Goal: Transaction & Acquisition: Obtain resource

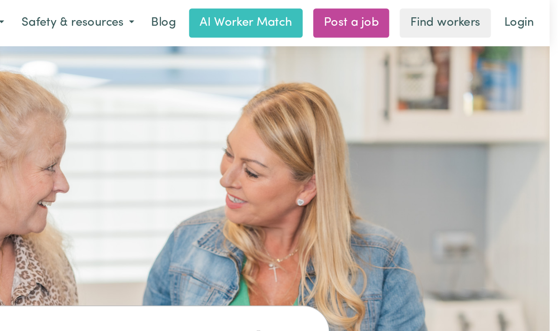
scroll to position [0, 6]
click at [514, 16] on link "Login" at bounding box center [530, 16] width 32 height 21
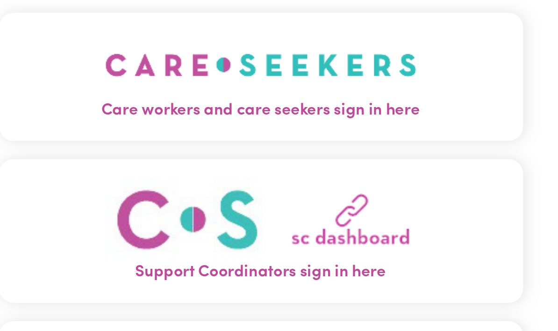
click at [199, 61] on img "Care workers and care seekers sign in here" at bounding box center [278, 78] width 159 height 35
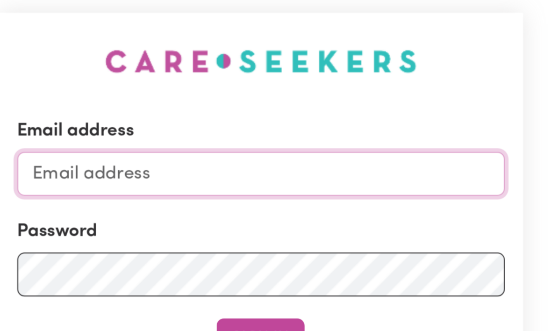
click at [155, 122] on input "Email address" at bounding box center [279, 133] width 249 height 22
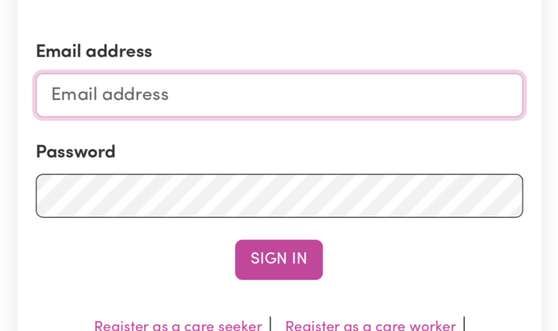
type input "caffel@spin.net.au"
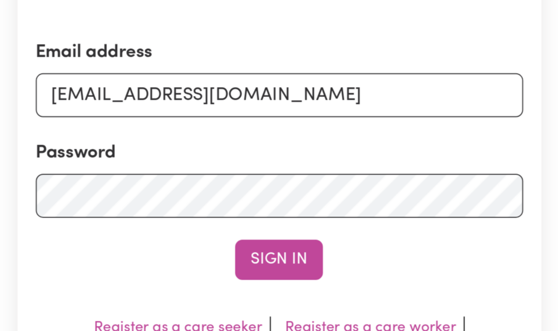
click at [256, 207] on button "Sign In" at bounding box center [278, 217] width 45 height 21
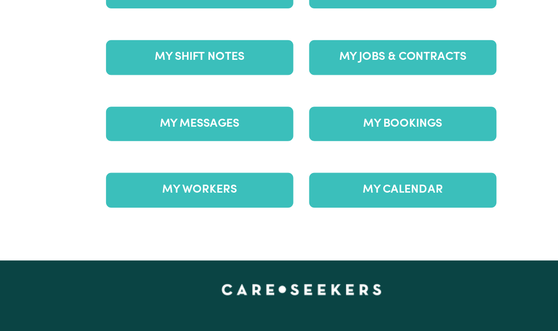
scroll to position [100, 0]
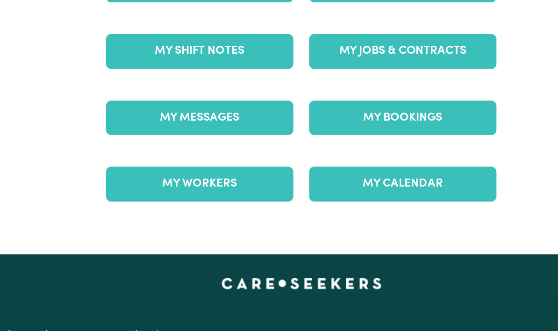
click at [297, 143] on link "My Bookings" at bounding box center [350, 155] width 133 height 24
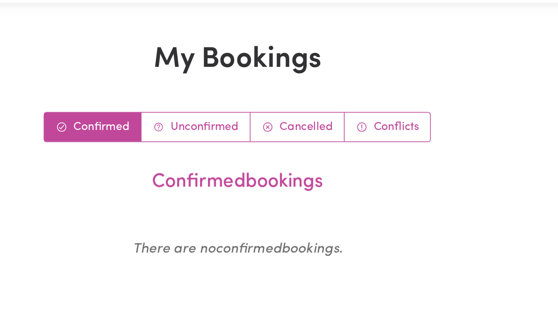
click at [287, 116] on link "Cancelled" at bounding box center [317, 125] width 61 height 19
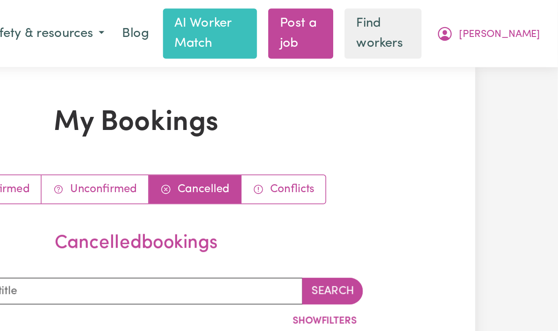
click at [492, 23] on span "[PERSON_NAME]" at bounding box center [519, 23] width 54 height 10
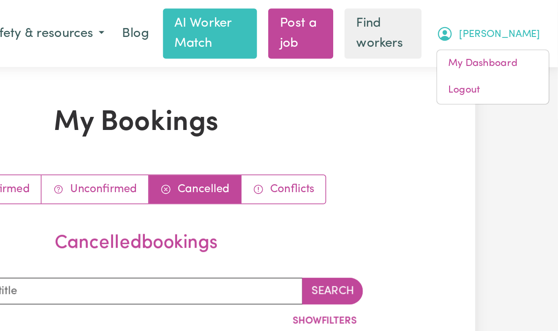
click at [478, 43] on link "My Dashboard" at bounding box center [515, 42] width 74 height 18
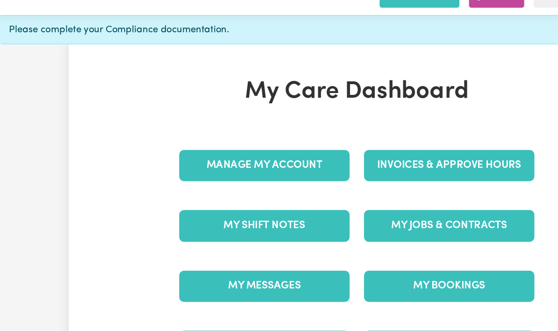
click at [230, 149] on link "Manage My Account" at bounding box center [207, 161] width 133 height 24
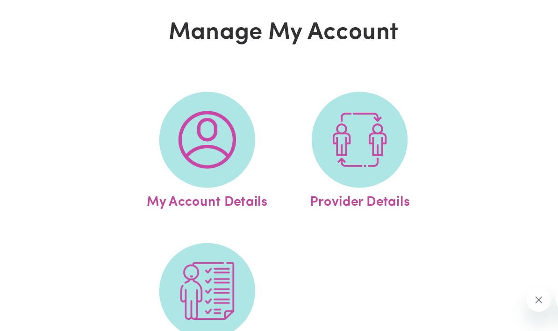
scroll to position [13, 0]
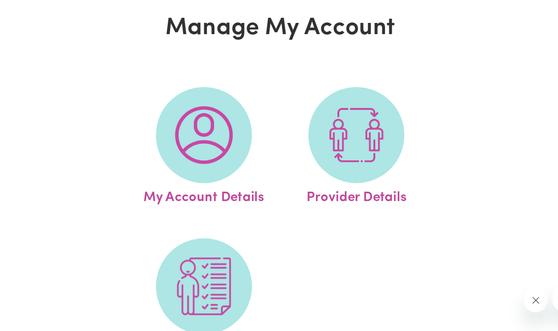
click at [197, 129] on img at bounding box center [219, 151] width 45 height 45
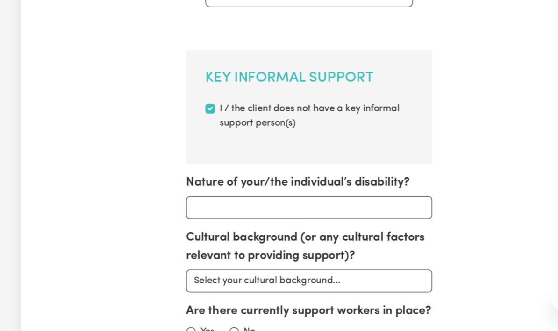
scroll to position [500, 0]
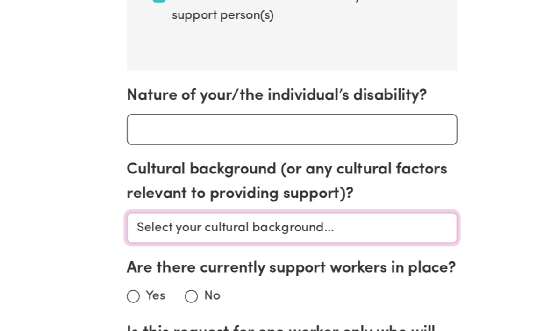
click at [224, 242] on select "Select your cultural background... Asian Australian Australian Aboriginal Austr…" at bounding box center [279, 251] width 192 height 18
select select "Australian"
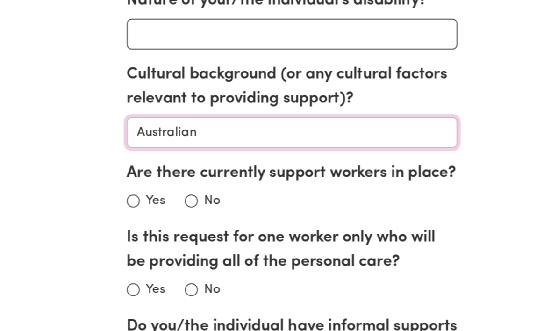
scroll to position [567, 0]
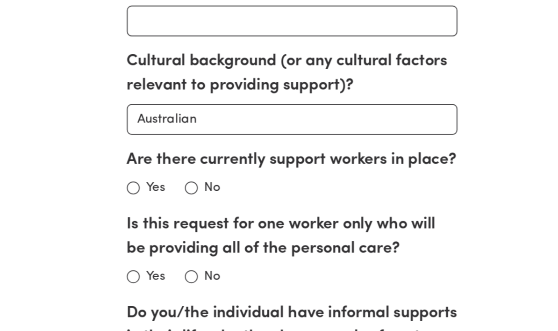
click at [217, 225] on input "No" at bounding box center [220, 228] width 7 height 7
radio input "true"
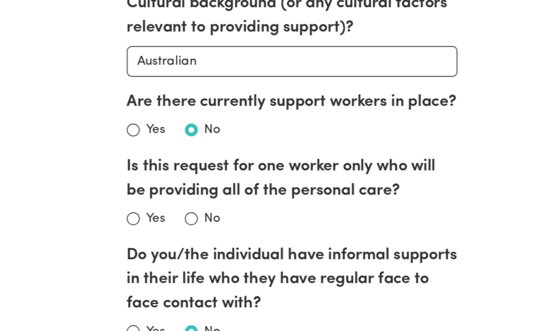
scroll to position [609, 0]
click at [217, 242] on input "No" at bounding box center [220, 245] width 7 height 7
radio input "true"
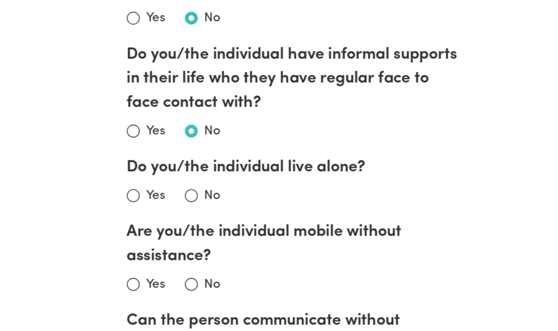
scroll to position [725, 0]
click at [217, 228] on input "No" at bounding box center [220, 231] width 7 height 7
radio input "true"
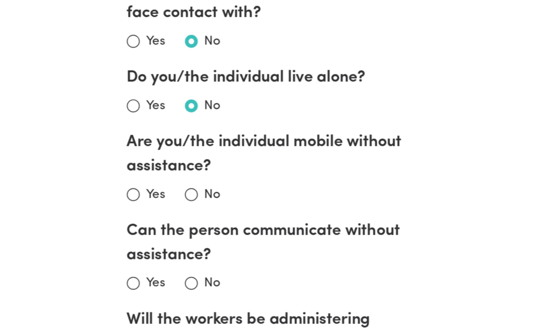
scroll to position [776, 0]
click at [183, 228] on input "Yes" at bounding box center [186, 231] width 7 height 7
radio input "true"
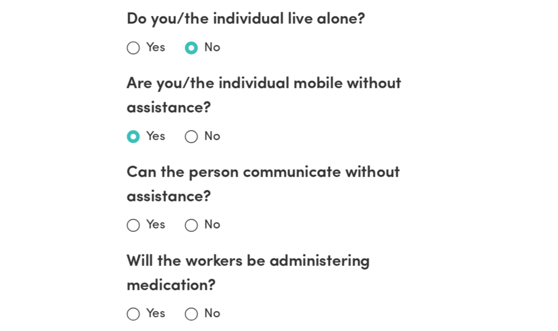
scroll to position [810, 0]
click at [183, 246] on input "Yes" at bounding box center [186, 249] width 7 height 7
radio input "true"
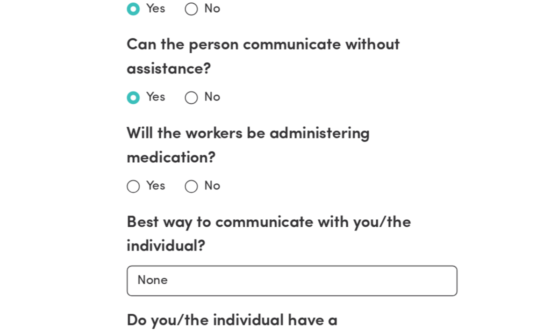
scroll to position [884, 0]
click at [217, 223] on input "No" at bounding box center [220, 226] width 7 height 7
radio input "true"
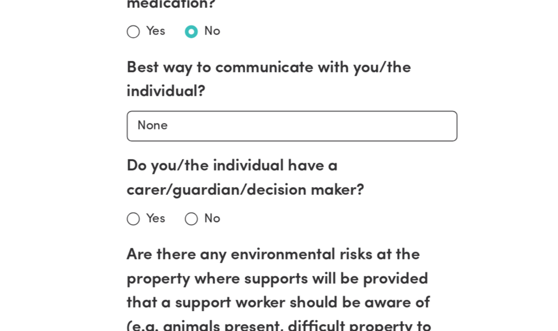
scroll to position [974, 0]
click at [217, 242] on input "No" at bounding box center [220, 245] width 7 height 7
radio input "true"
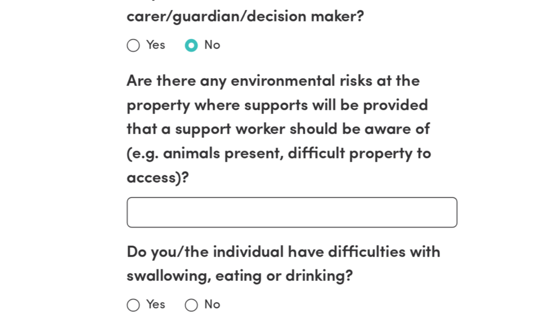
scroll to position [1074, 0]
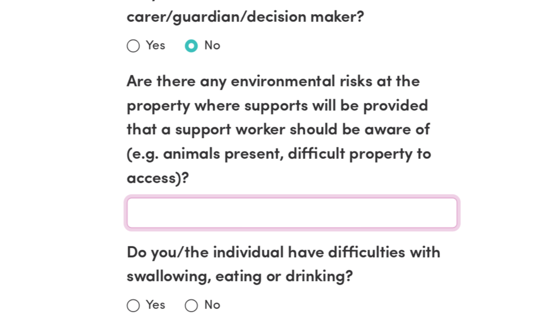
click at [183, 234] on input "Are there any environmental risks at the property where supports will be provid…" at bounding box center [279, 243] width 192 height 18
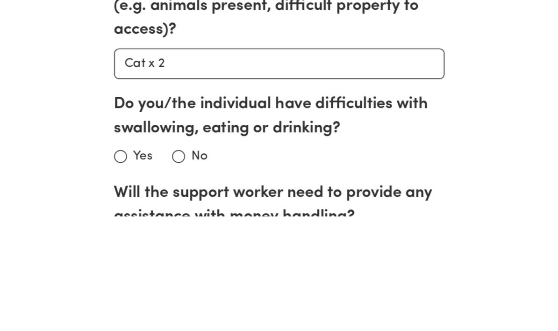
scroll to position [1161, 0]
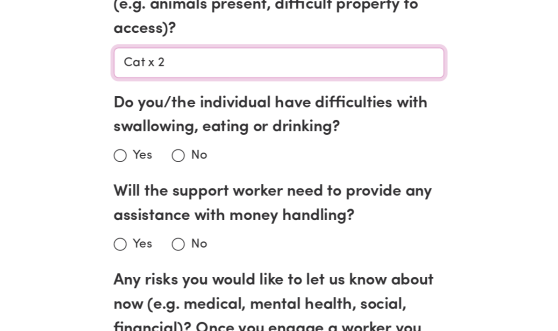
type input "Cat x 2"
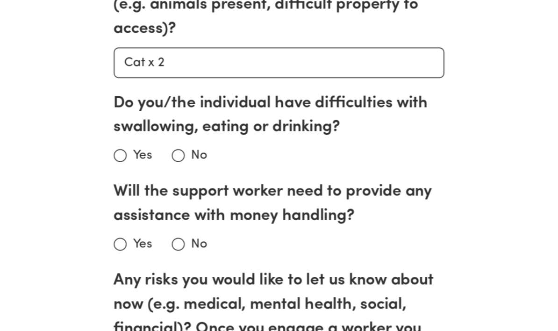
click at [183, 206] on input "Do you/the individual have difficulties with swallowing, eating or drinking?" at bounding box center [186, 209] width 7 height 7
radio input "true"
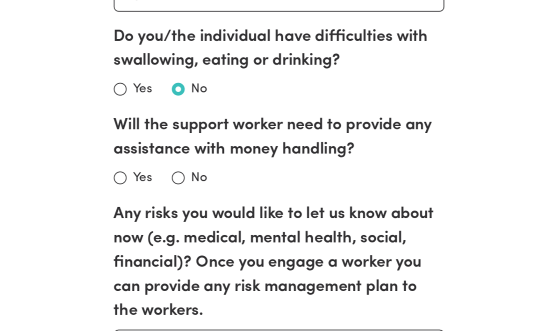
click at [217, 219] on input "No" at bounding box center [220, 222] width 7 height 7
radio input "true"
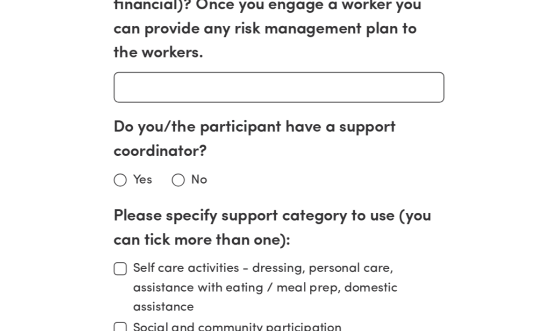
scroll to position [1348, 0]
click at [217, 220] on input "No" at bounding box center [220, 223] width 7 height 7
radio input "true"
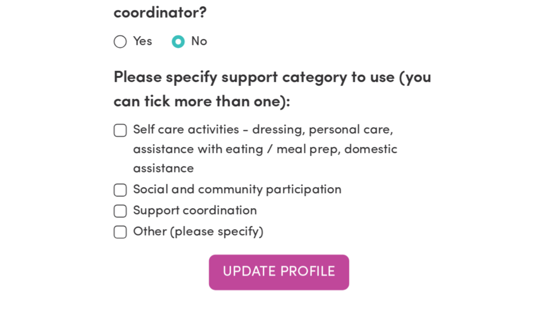
scroll to position [1429, 0]
click at [183, 225] on input "Social and community participation" at bounding box center [186, 228] width 7 height 7
checkbox input "true"
click at [238, 266] on button "Update Profile" at bounding box center [278, 276] width 81 height 21
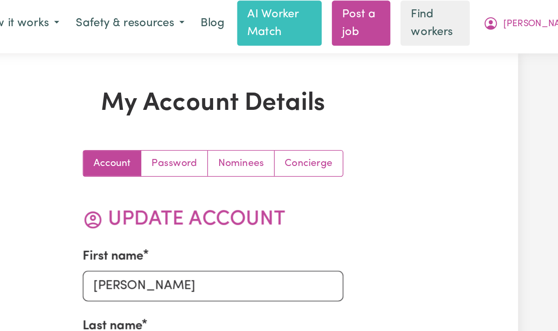
scroll to position [0, 2]
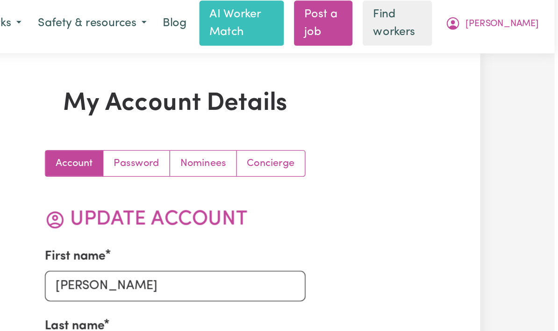
click at [490, 21] on span "[PERSON_NAME]" at bounding box center [517, 23] width 54 height 10
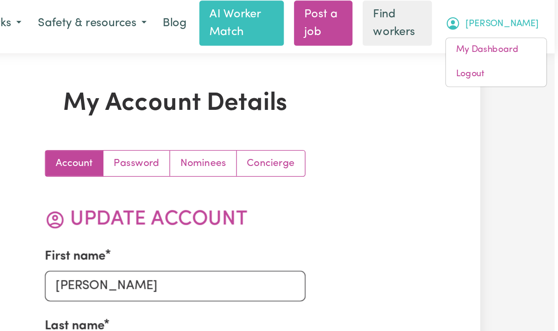
click at [476, 36] on link "My Dashboard" at bounding box center [513, 42] width 74 height 18
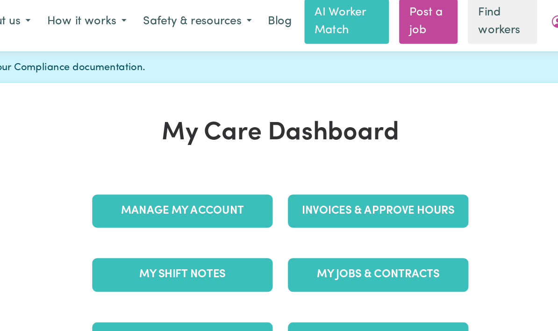
click at [310, 157] on link "Invoices & Approve Hours" at bounding box center [350, 161] width 133 height 24
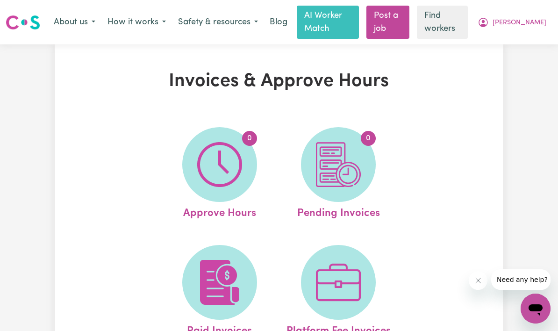
click at [537, 21] on span "[PERSON_NAME]" at bounding box center [519, 23] width 54 height 10
click at [524, 40] on link "My Dashboard" at bounding box center [515, 42] width 74 height 18
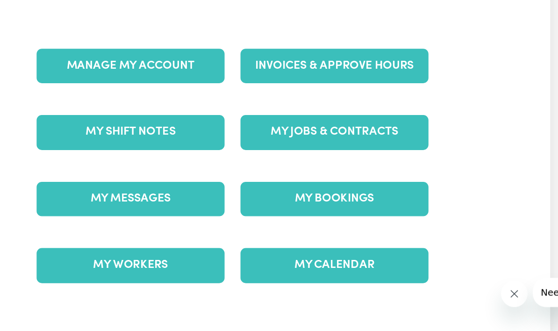
scroll to position [52, 0]
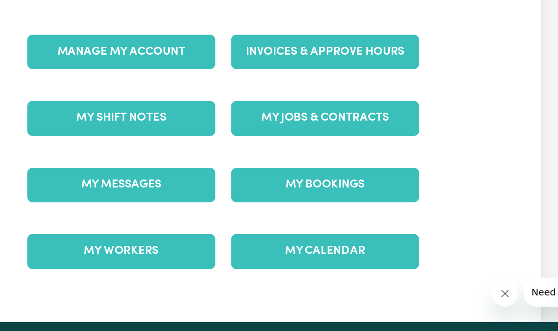
click at [284, 144] on link "My Jobs & Contracts" at bounding box center [350, 156] width 133 height 24
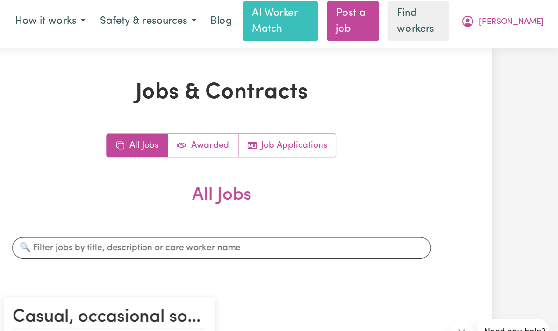
click at [492, 20] on span "[PERSON_NAME]" at bounding box center [519, 23] width 54 height 10
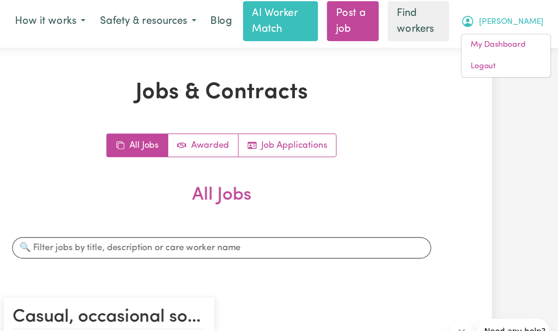
click at [478, 36] on link "My Dashboard" at bounding box center [515, 42] width 74 height 18
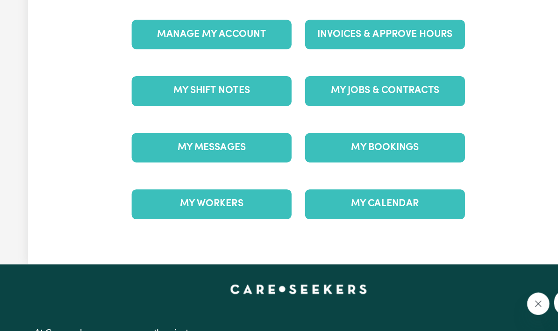
scroll to position [105, 0]
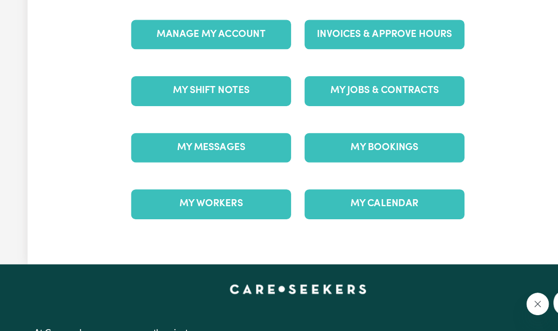
click at [203, 185] on link "My Workers" at bounding box center [207, 197] width 133 height 24
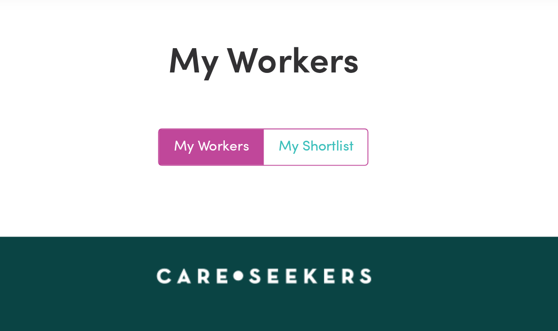
click at [279, 116] on link "My Shortlist" at bounding box center [306, 125] width 55 height 19
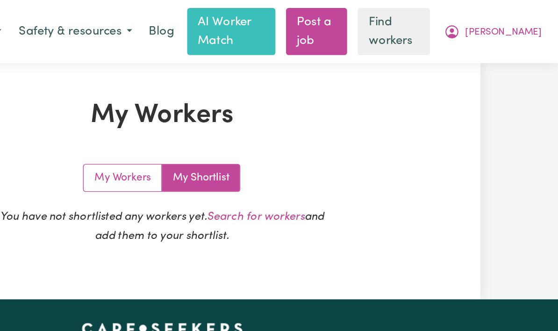
click at [417, 28] on link "Find workers" at bounding box center [442, 22] width 51 height 33
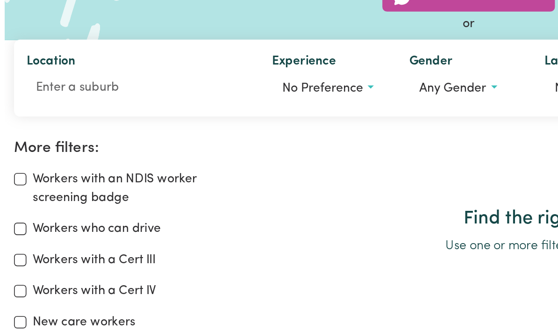
scroll to position [2, 0]
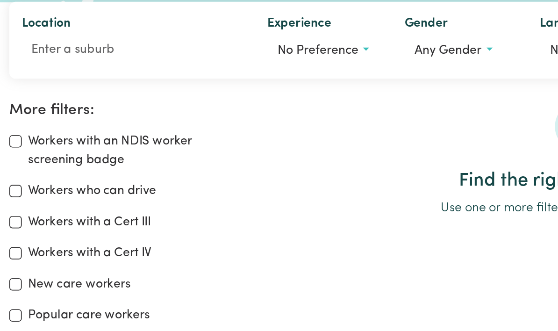
click at [9, 193] on input "Workers with an NDIS worker screening badge" at bounding box center [9, 196] width 7 height 7
checkbox input "true"
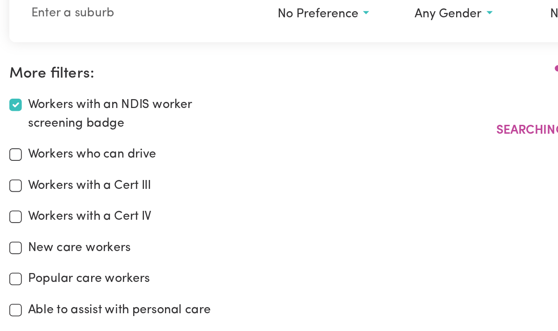
scroll to position [55, 0]
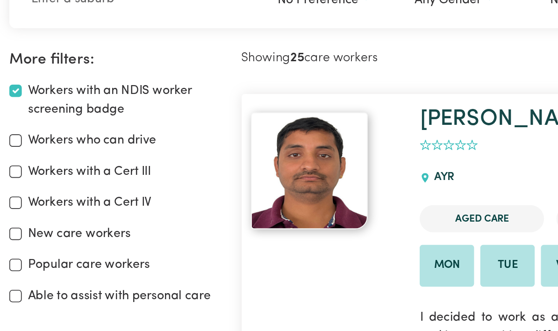
click at [17, 191] on label "Workers who can drive" at bounding box center [55, 196] width 77 height 11
click at [13, 192] on input "Workers who can drive" at bounding box center [9, 195] width 7 height 7
checkbox input "true"
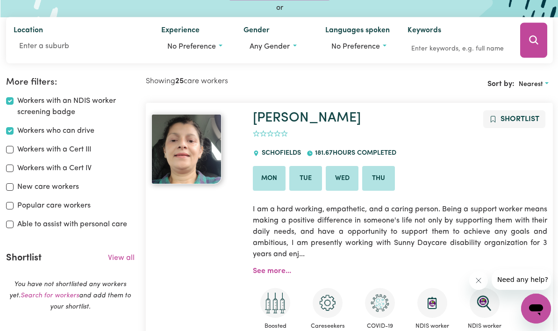
scroll to position [135, 0]
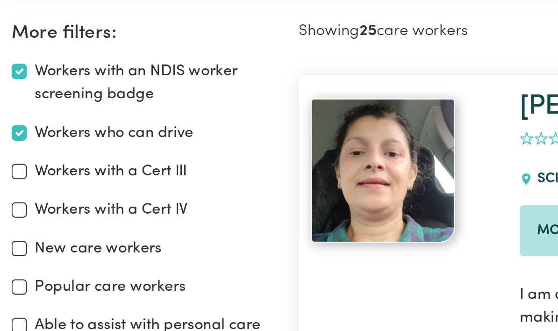
click at [13, 131] on input "Workers with a Cert III" at bounding box center [9, 134] width 7 height 7
checkbox input "true"
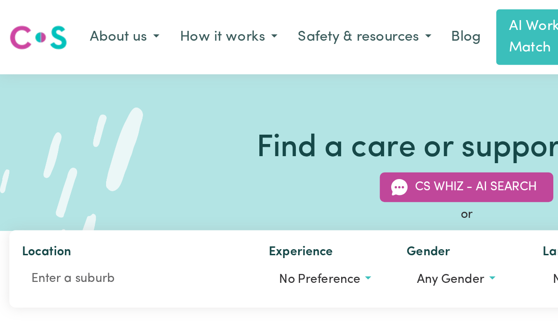
click at [81, 24] on button "About us" at bounding box center [75, 23] width 54 height 20
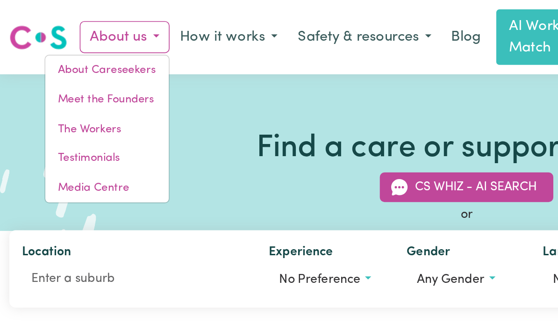
click at [143, 24] on button "How it works" at bounding box center [136, 23] width 71 height 20
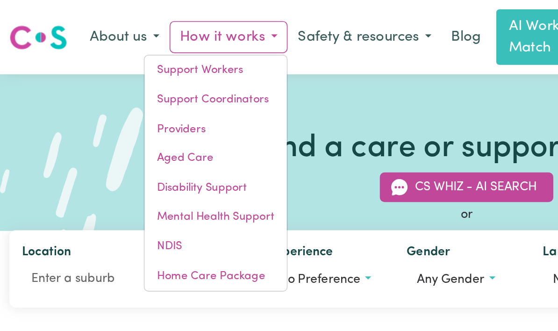
click at [111, 145] on link "NDIS" at bounding box center [128, 148] width 85 height 18
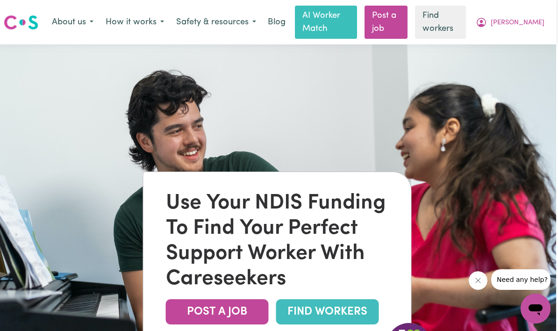
scroll to position [0, 1]
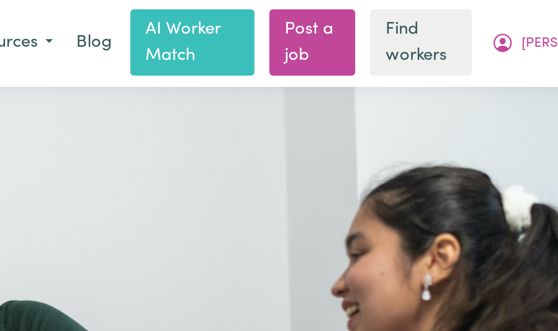
click at [415, 28] on link "Find workers" at bounding box center [440, 22] width 51 height 33
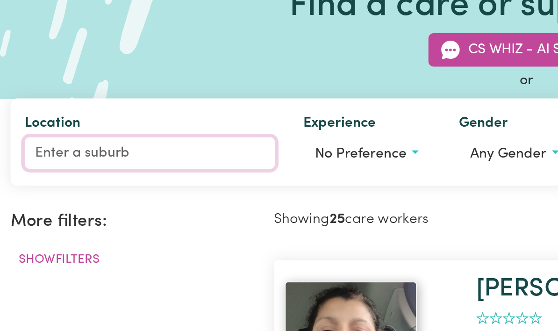
click at [97, 158] on input "Location" at bounding box center [79, 166] width 133 height 17
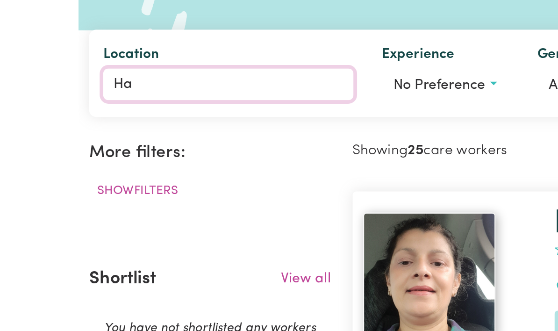
type input "Has"
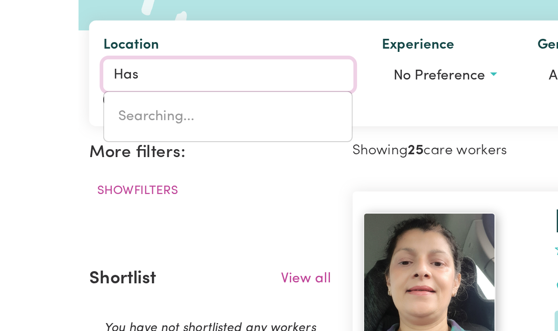
type input "HasLAM, [GEOGRAPHIC_DATA], 5680"
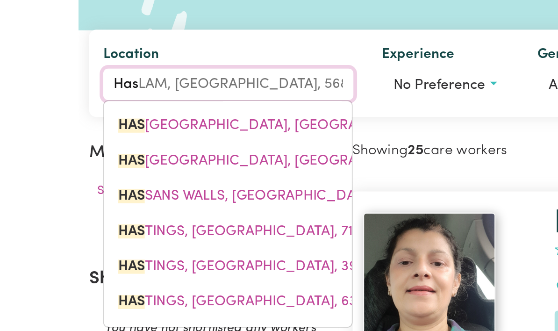
type input "Hast"
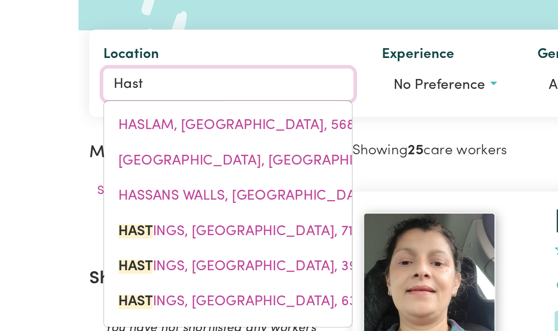
type input "HastINGS, Tasmania, 7109"
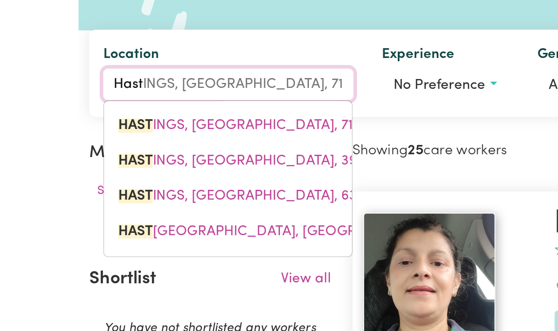
click at [143, 204] on span "HAST INGS, Victoria, 3915" at bounding box center [87, 207] width 133 height 7
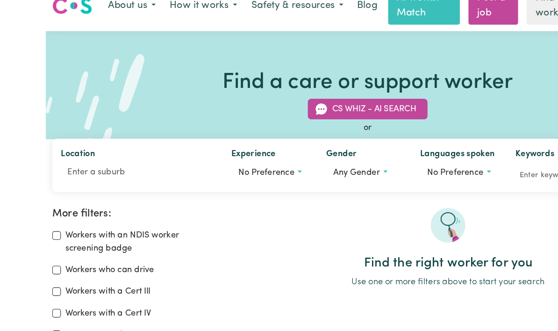
scroll to position [4, 0]
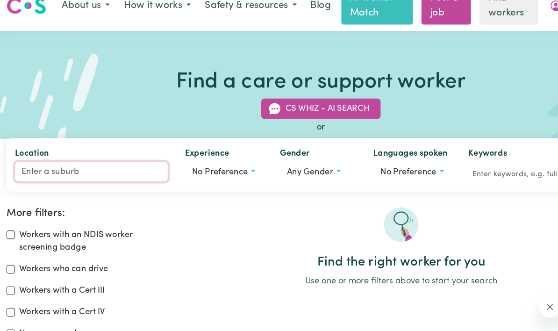
click at [71, 155] on input "Location" at bounding box center [79, 163] width 133 height 17
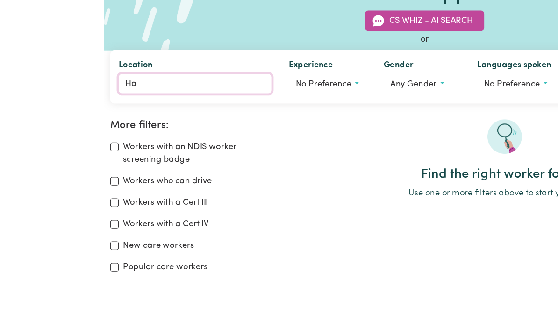
type input "Has"
type input "HasLAM, [GEOGRAPHIC_DATA], 5680"
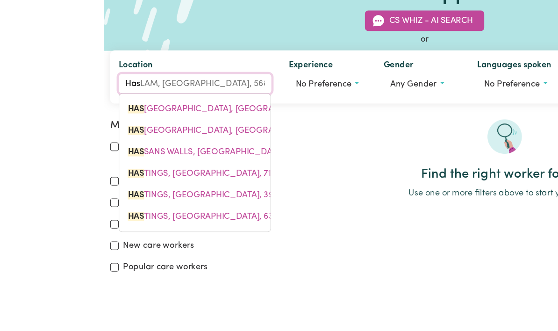
type input "Hast"
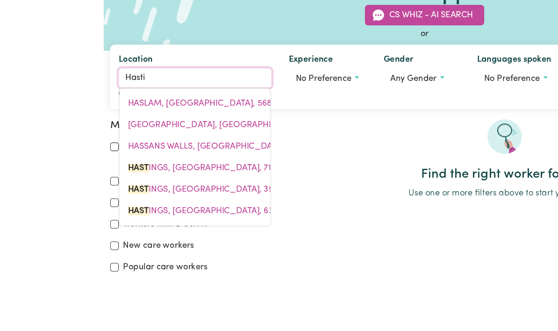
type input "[PERSON_NAME]"
type input "HastinGS, [GEOGRAPHIC_DATA], 7109"
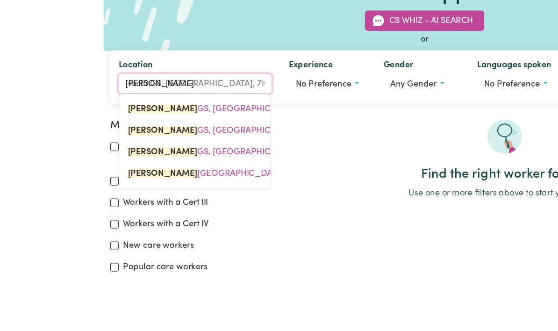
type input "[PERSON_NAME]"
type input "HastingS, [GEOGRAPHIC_DATA], 7109"
type input "Hastingx"
type input "Hastings"
type input "[GEOGRAPHIC_DATA], [GEOGRAPHIC_DATA], 7109"
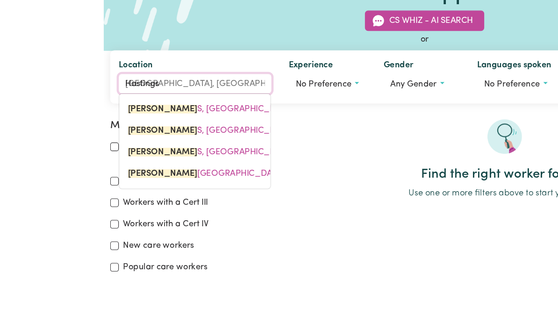
type input "Hastings"
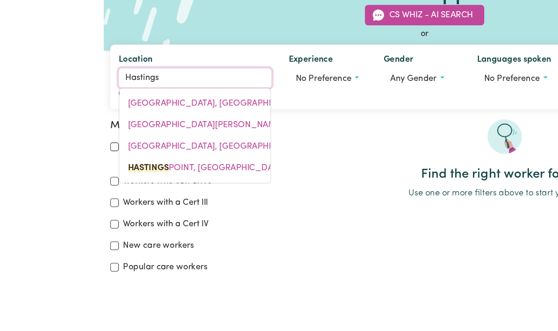
type input "[GEOGRAPHIC_DATA], [GEOGRAPHIC_DATA], 2489"
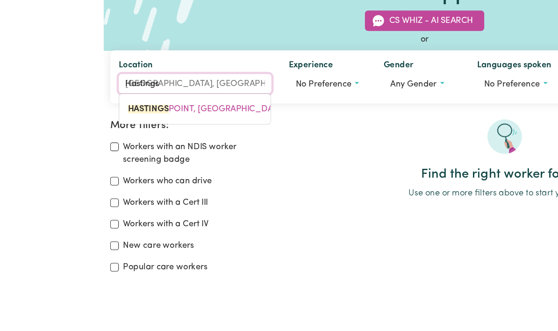
type input "Hastings"
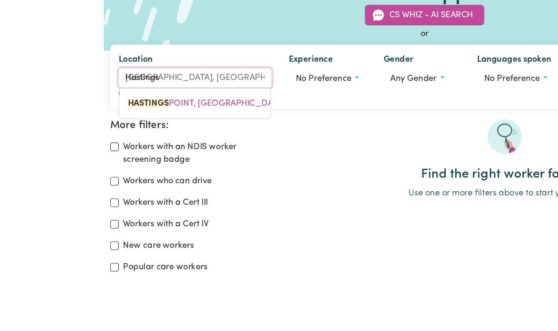
type input "[GEOGRAPHIC_DATA], [GEOGRAPHIC_DATA], 7109"
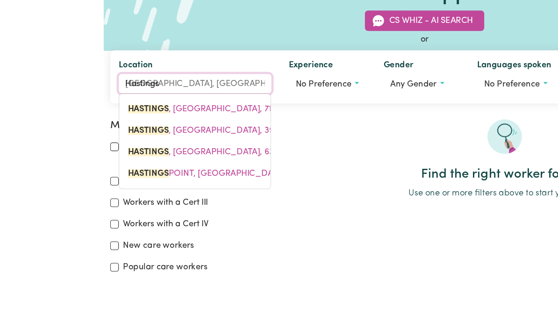
click at [155, 200] on span "[GEOGRAPHIC_DATA][PERSON_NAME][GEOGRAPHIC_DATA], 3915" at bounding box center [88, 203] width 134 height 7
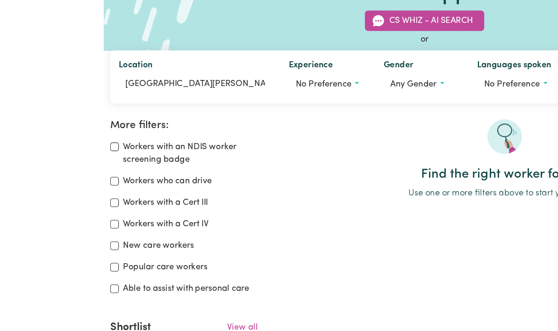
scroll to position [79, 0]
click at [528, 78] on icon "Search" at bounding box center [532, 81] width 9 height 9
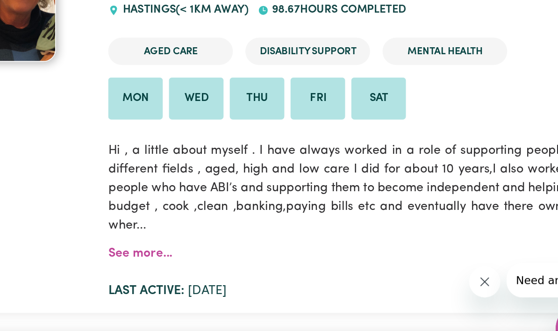
scroll to position [170, 0]
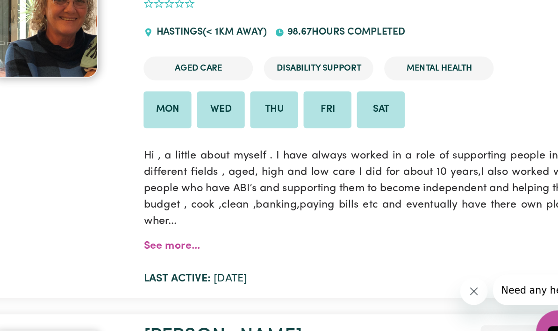
click at [283, 179] on div "[PERSON_NAME] Shortlist 0 [PERSON_NAME] (< 1km away) 98.67 hours completed Aged…" at bounding box center [400, 169] width 306 height 216
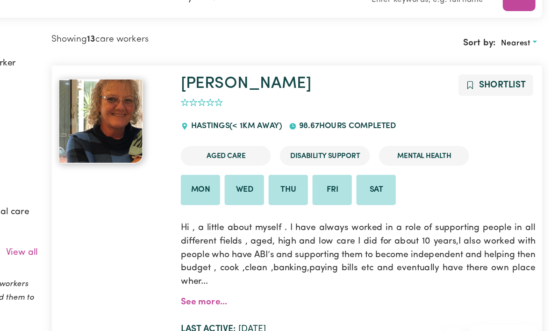
scroll to position [168, 0]
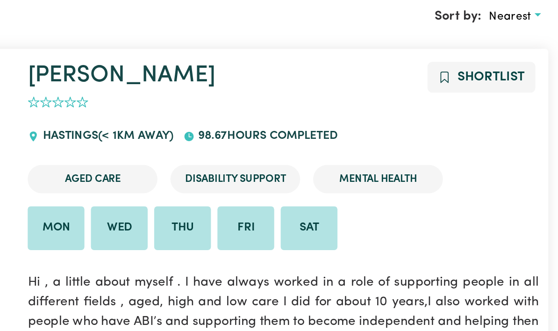
click at [483, 63] on button "Shortlist" at bounding box center [514, 72] width 62 height 18
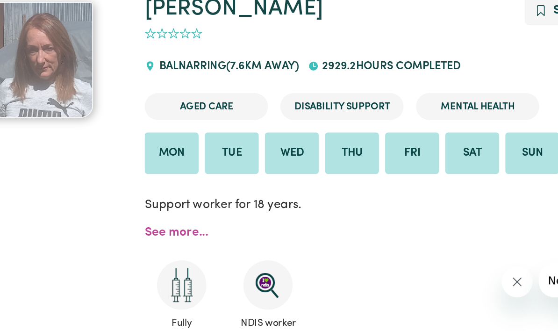
scroll to position [369, 0]
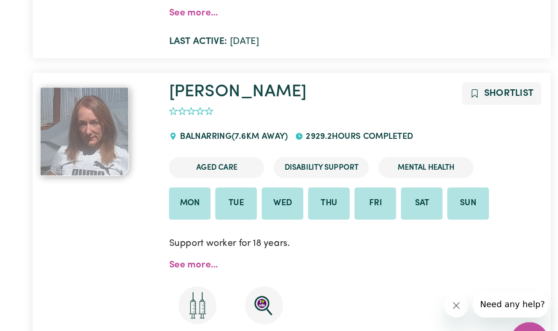
click at [500, 110] on span "Shortlist" at bounding box center [519, 113] width 39 height 7
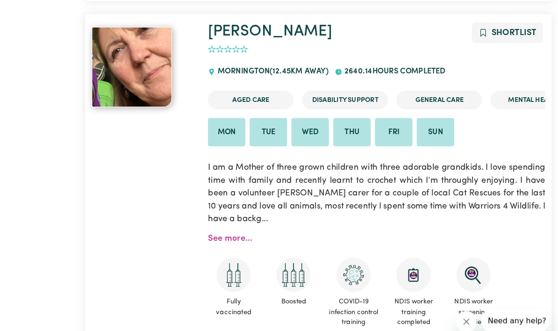
scroll to position [0, 0]
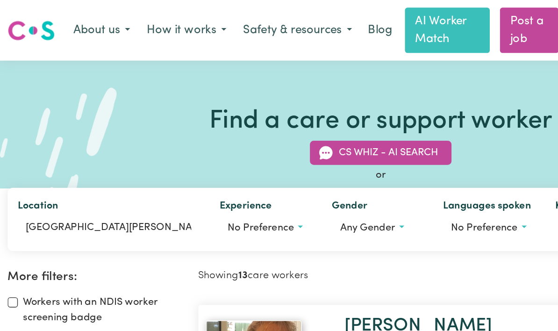
click at [150, 23] on button "How it works" at bounding box center [136, 23] width 71 height 20
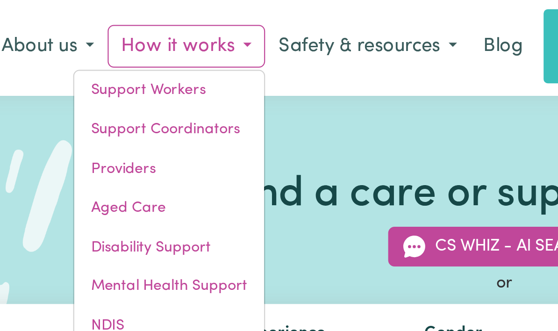
click at [48, 22] on button "About us" at bounding box center [75, 23] width 54 height 20
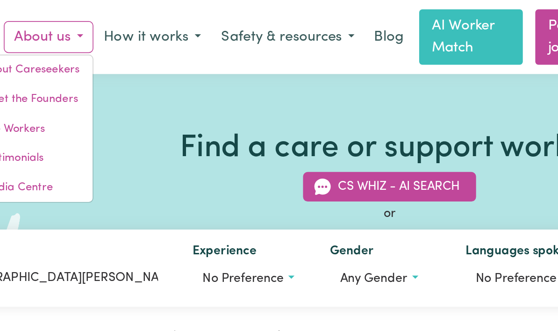
click at [107, 24] on button "How it works" at bounding box center [136, 23] width 71 height 20
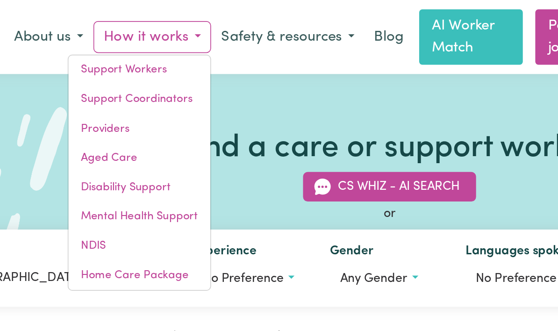
click at [99, 151] on link "NDIS" at bounding box center [128, 148] width 85 height 18
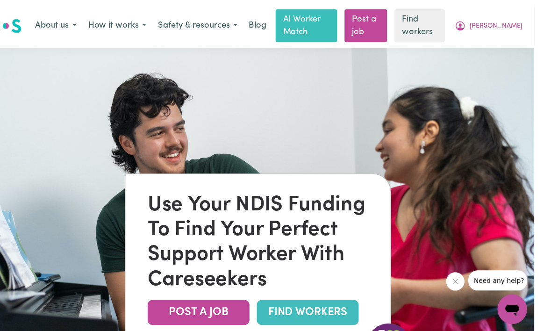
scroll to position [0, 6]
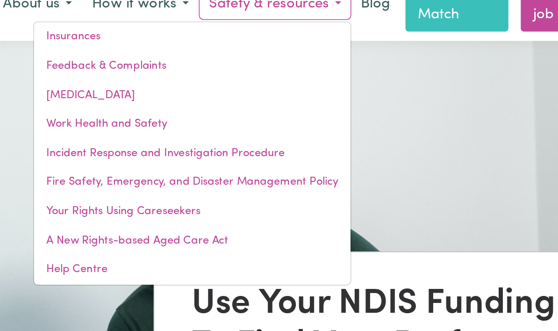
click at [73, 172] on link "Help Centre" at bounding box center [162, 173] width 191 height 18
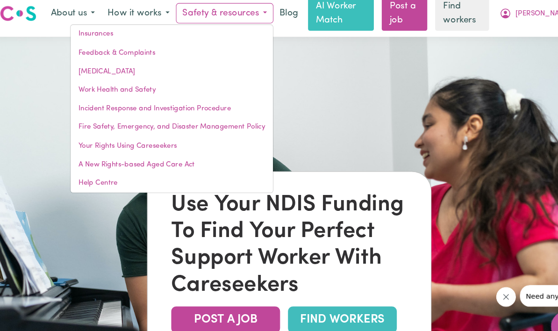
click at [397, 131] on img at bounding box center [273, 200] width 558 height 331
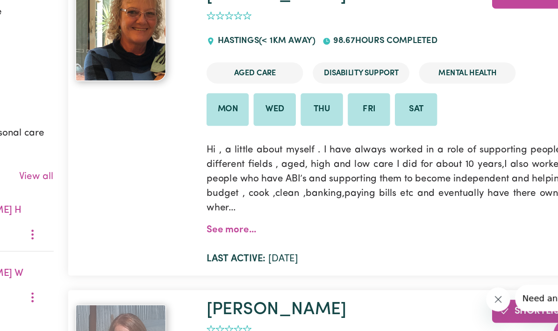
scroll to position [193, 0]
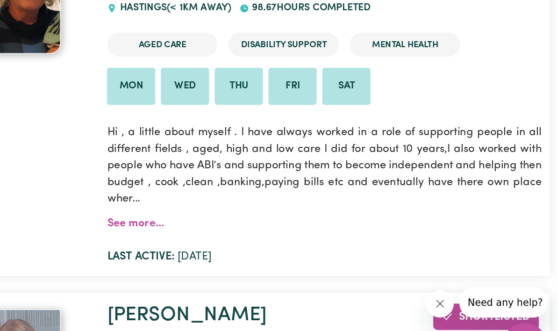
click at [252, 222] on link "See more..." at bounding box center [271, 225] width 38 height 7
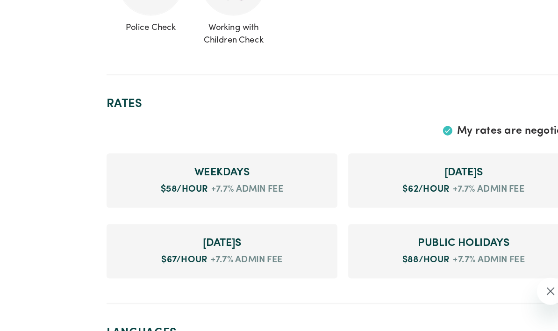
scroll to position [573, 0]
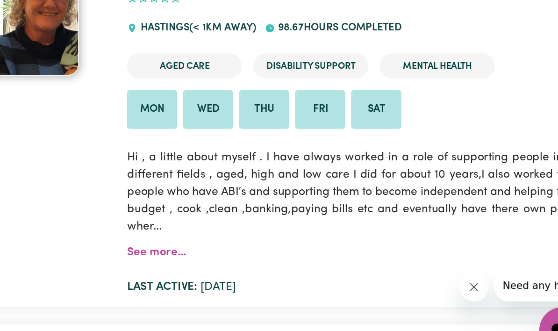
scroll to position [162, 0]
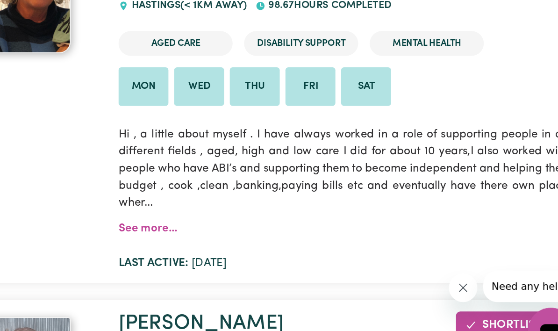
click at [252, 238] on link "See more..." at bounding box center [271, 241] width 38 height 7
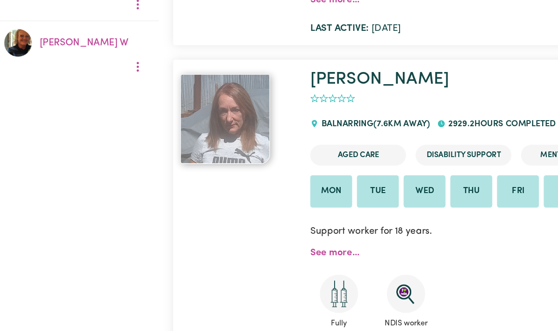
click at [180, 104] on img at bounding box center [186, 139] width 70 height 70
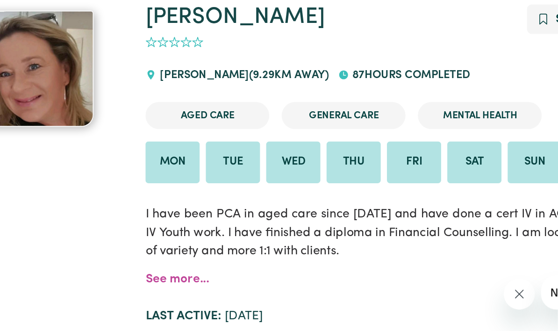
scroll to position [661, 0]
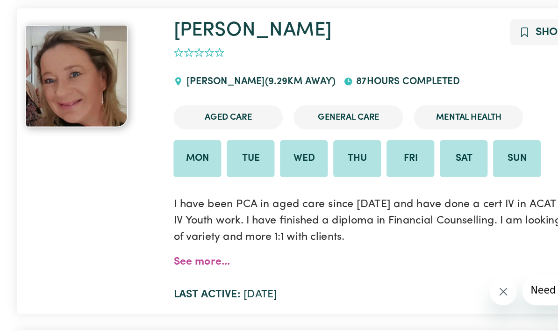
click at [151, 98] on img at bounding box center [186, 133] width 70 height 70
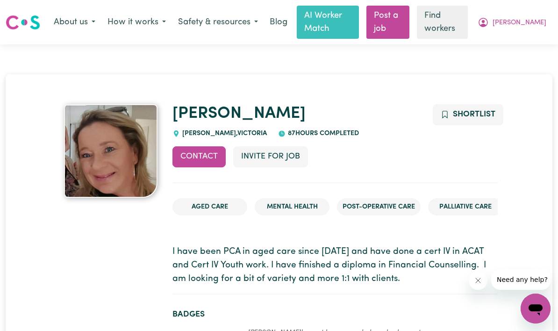
click at [476, 112] on span "Shortlist" at bounding box center [474, 114] width 43 height 8
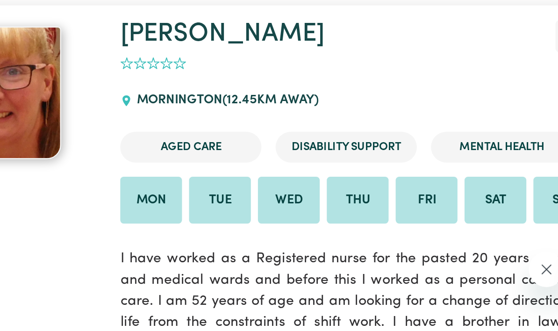
click at [252, 231] on div "Mon Tue Wed Thu Fri Sat Sun" at bounding box center [399, 247] width 294 height 33
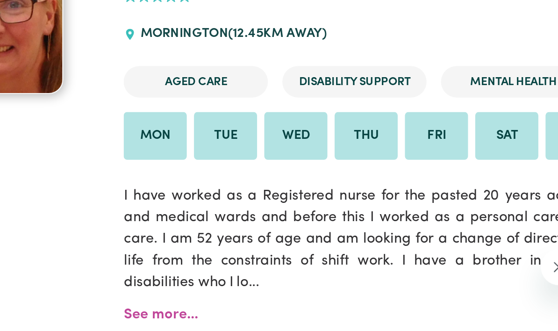
scroll to position [1184, 0]
click at [247, 155] on div "Angela Shortlist 0 MORNINGTON ( 12.45 km away) Aged Care Disability Support Men…" at bounding box center [400, 265] width 306 height 299
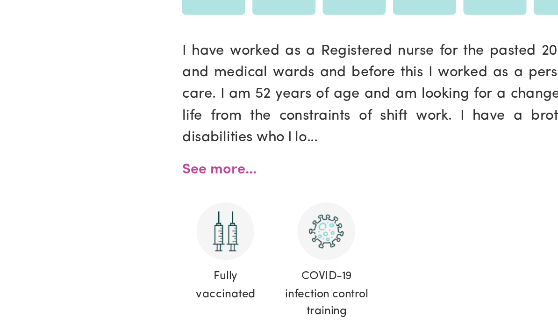
scroll to position [1260, 0]
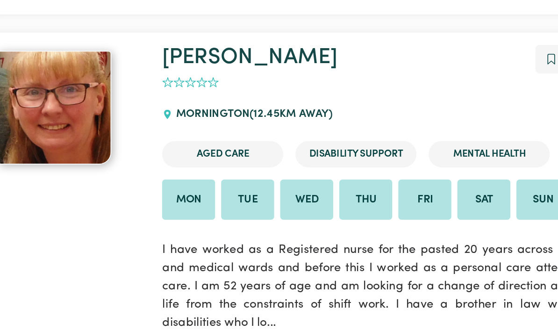
click at [151, 65] on img at bounding box center [186, 79] width 70 height 70
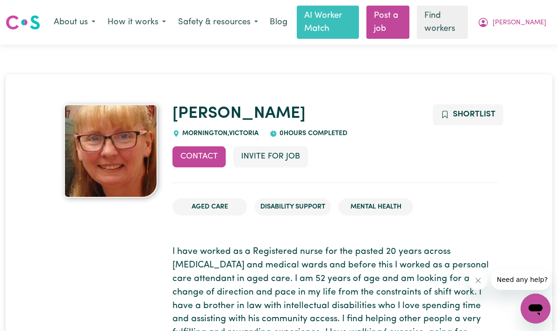
click at [476, 109] on button "Shortlist" at bounding box center [468, 114] width 71 height 21
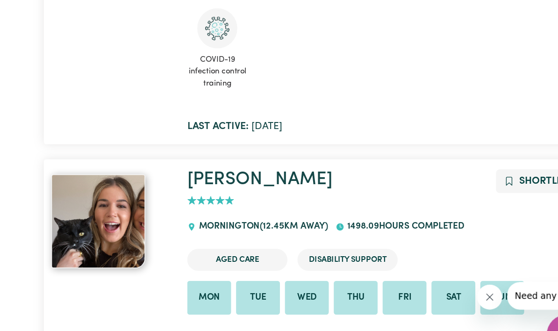
scroll to position [1754, 0]
